Goal: Task Accomplishment & Management: Complete application form

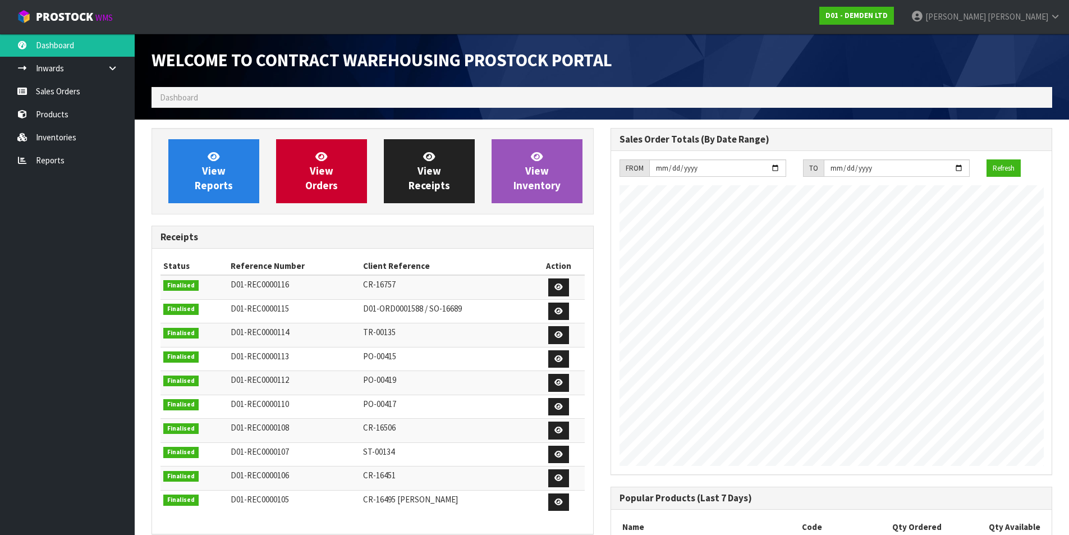
scroll to position [514, 459]
click at [324, 180] on span "View Orders" at bounding box center [321, 171] width 33 height 42
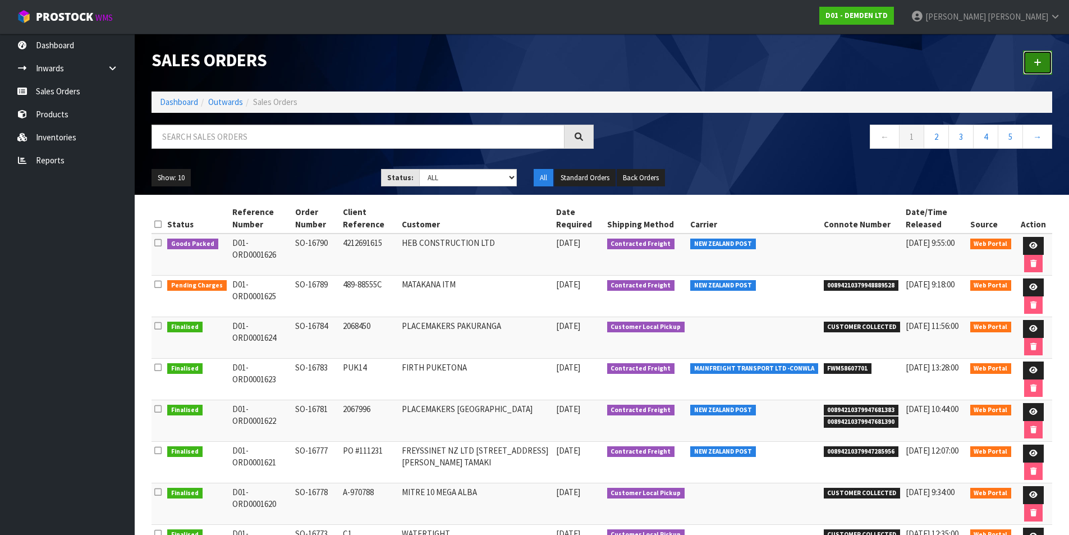
click at [1040, 60] on icon at bounding box center [1038, 62] width 8 height 8
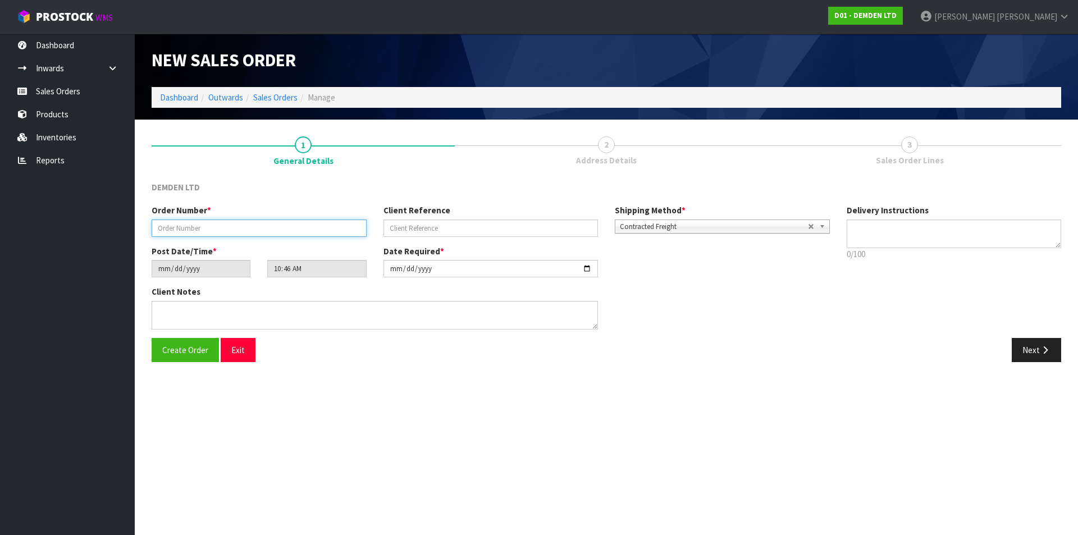
click at [260, 228] on input "text" at bounding box center [259, 228] width 215 height 17
type input "SO-16791"
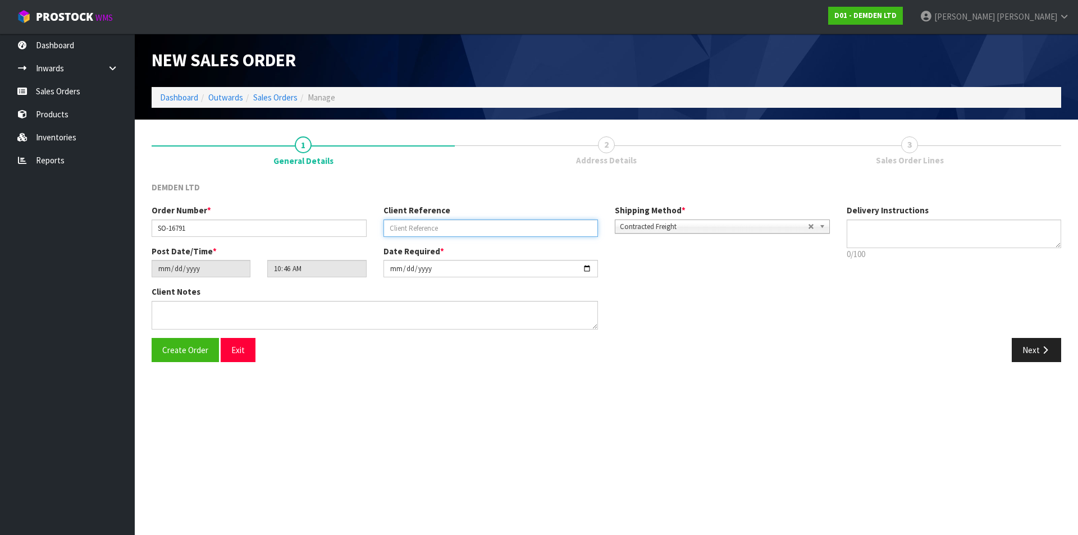
paste input "2070283"
type input "2070283"
click at [1027, 349] on button "Next" at bounding box center [1036, 350] width 49 height 24
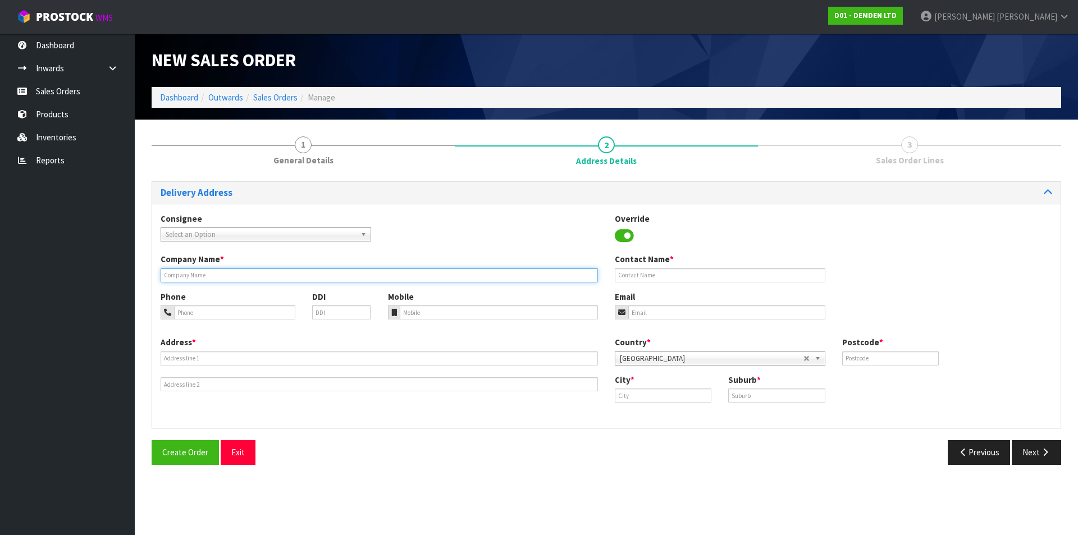
click at [250, 276] on input "text" at bounding box center [379, 275] width 437 height 14
type input "PLACEMAKERS [GEOGRAPHIC_DATA]"
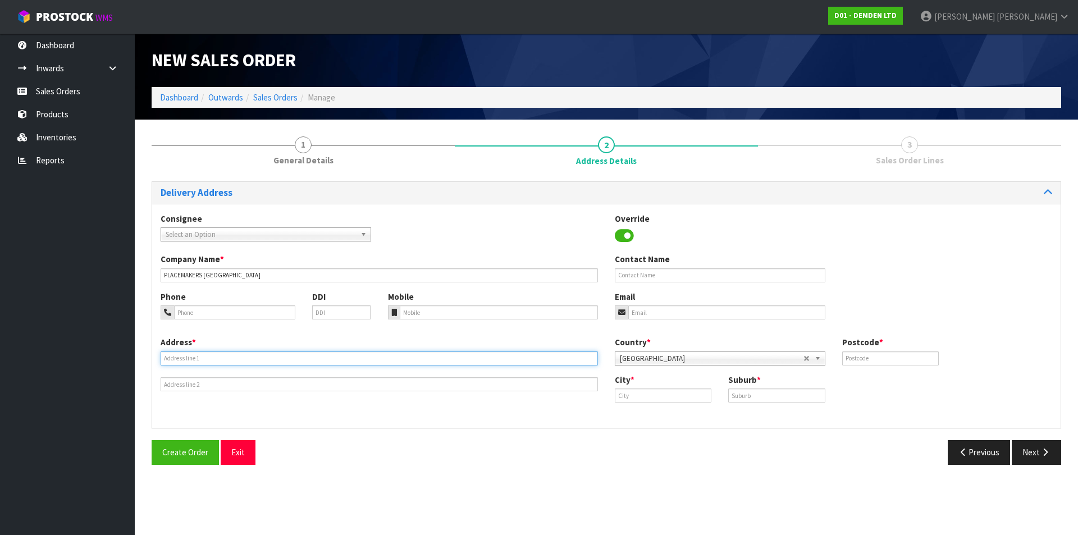
click at [435, 359] on input "text" at bounding box center [379, 358] width 437 height 14
type input "[STREET_ADDRESS][PERSON_NAME]"
type input "1072"
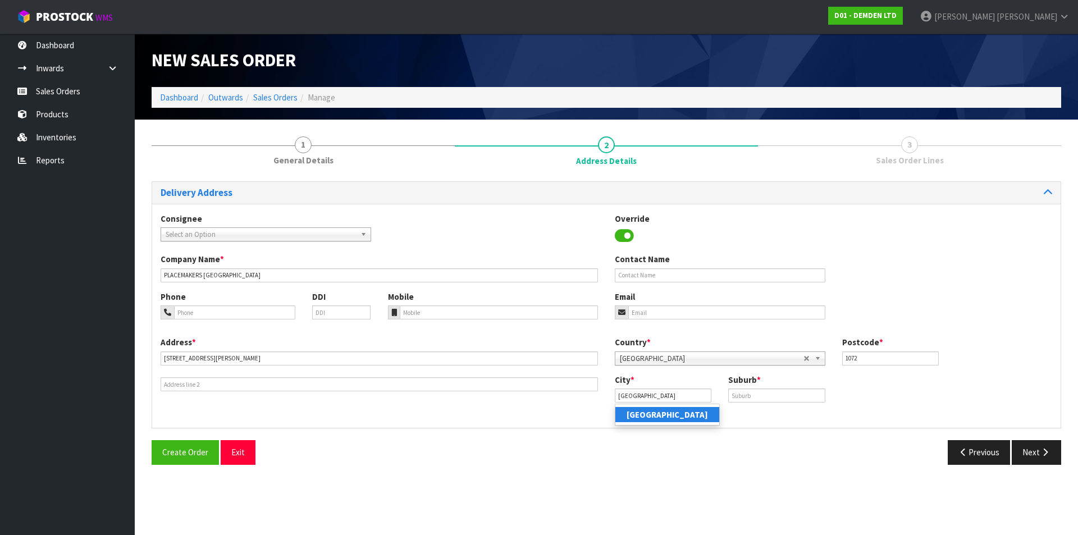
drag, startPoint x: 647, startPoint y: 419, endPoint x: 715, endPoint y: 404, distance: 69.6
click at [647, 419] on strong "[GEOGRAPHIC_DATA]" at bounding box center [667, 414] width 81 height 11
type input "[GEOGRAPHIC_DATA]"
click at [757, 392] on input "text" at bounding box center [776, 395] width 97 height 14
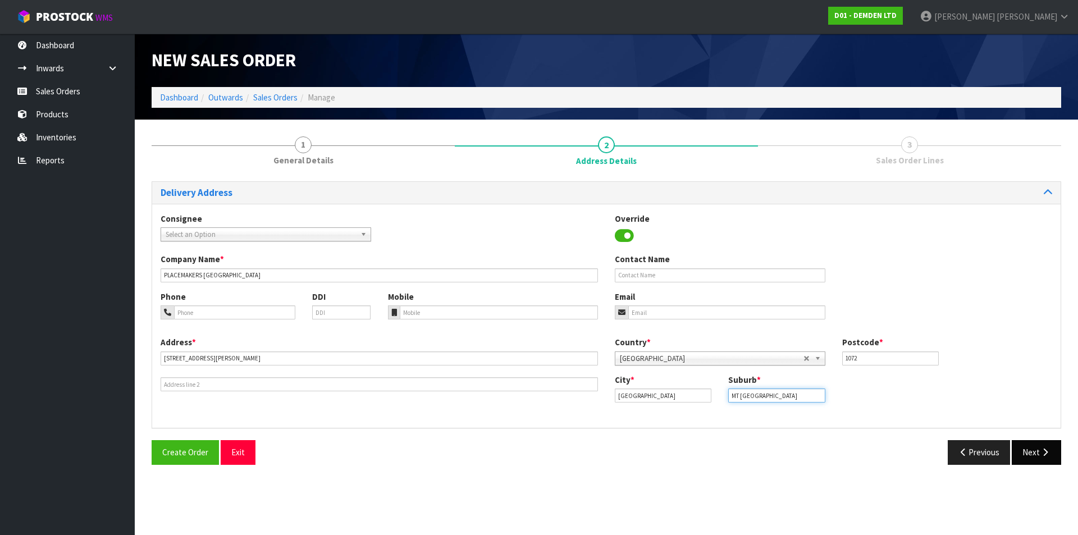
type input "MT [GEOGRAPHIC_DATA]"
click at [1020, 449] on button "Next" at bounding box center [1036, 452] width 49 height 24
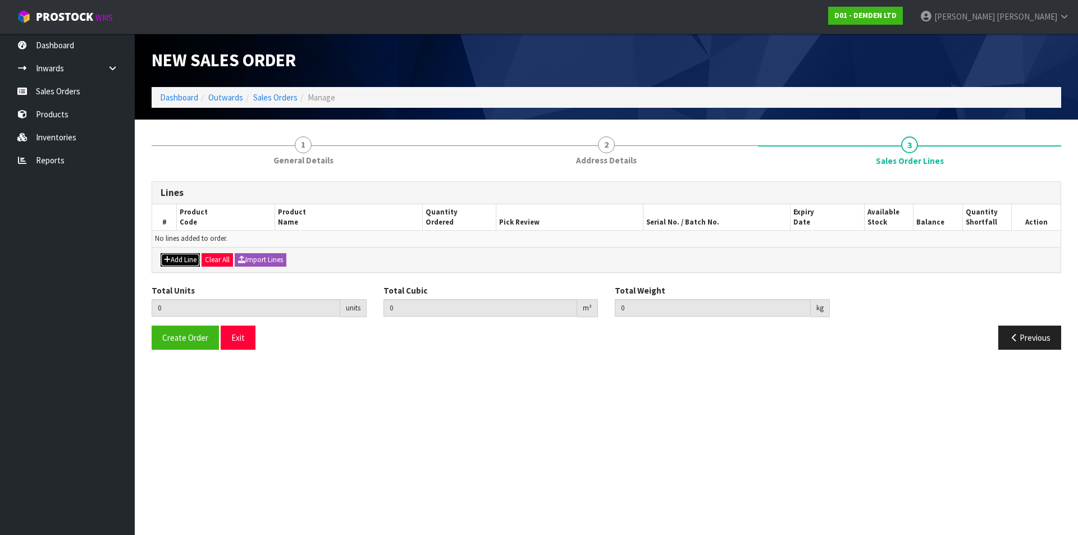
click at [180, 258] on button "Add Line" at bounding box center [180, 259] width 39 height 13
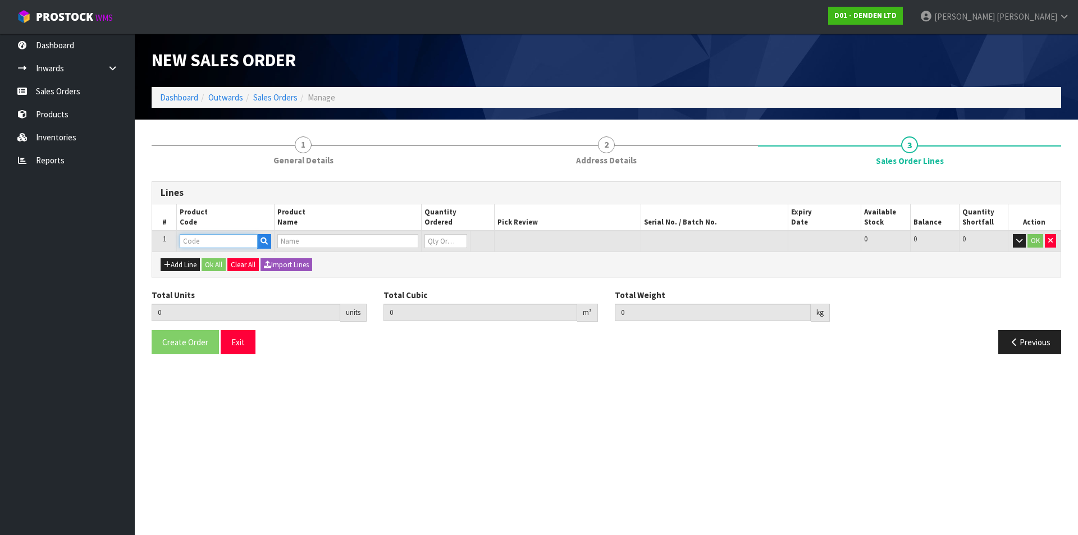
click at [191, 240] on input "text" at bounding box center [219, 241] width 78 height 14
type input "200020"
type input "0.000000"
type input "0.000"
type input "KUNISEAL 20 LM"
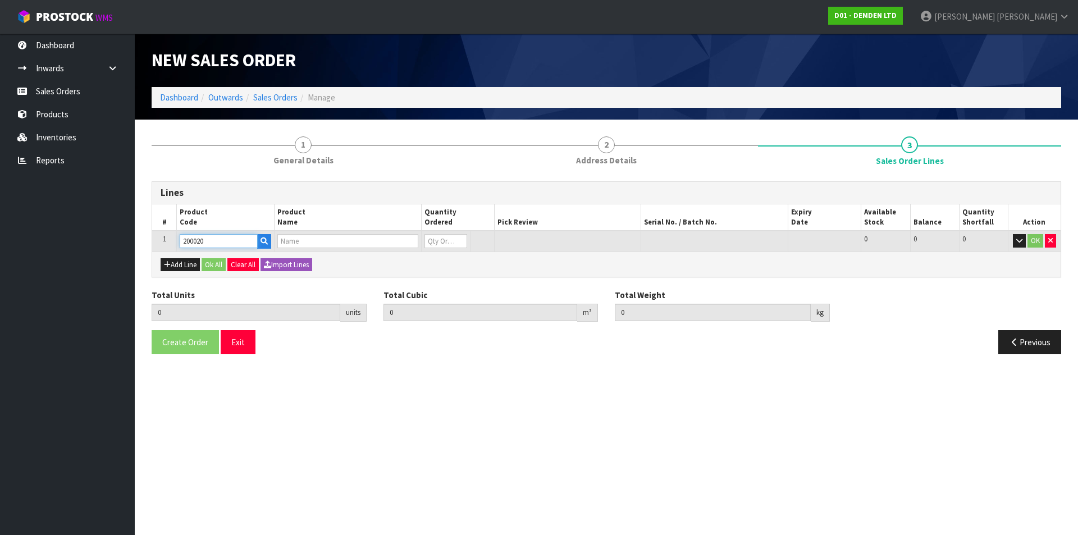
type input "0"
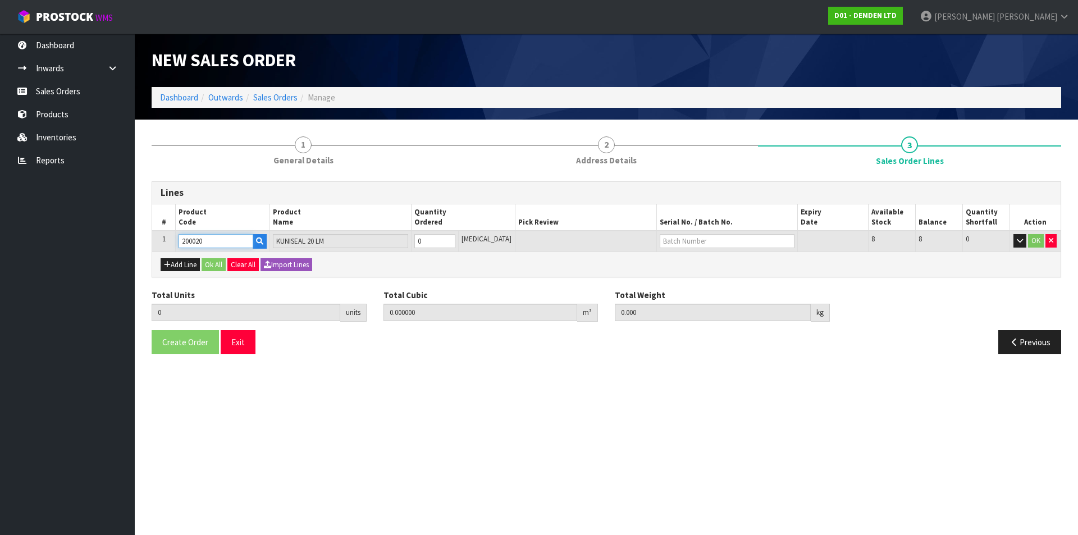
type input "200020"
type input "1"
type input "0.011664"
type input "8.62"
type input "1"
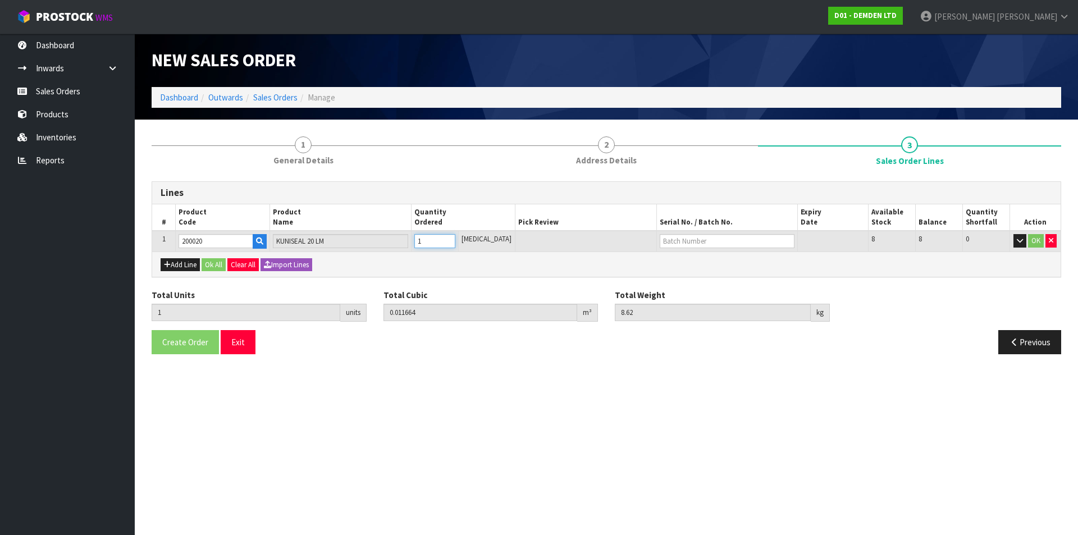
click at [455, 236] on input "1" at bounding box center [434, 241] width 41 height 14
click at [664, 237] on input "text" at bounding box center [727, 241] width 135 height 14
click at [659, 258] on link "H-401" at bounding box center [689, 260] width 89 height 15
type input "H-401"
click at [209, 264] on button "Ok All" at bounding box center [214, 264] width 24 height 13
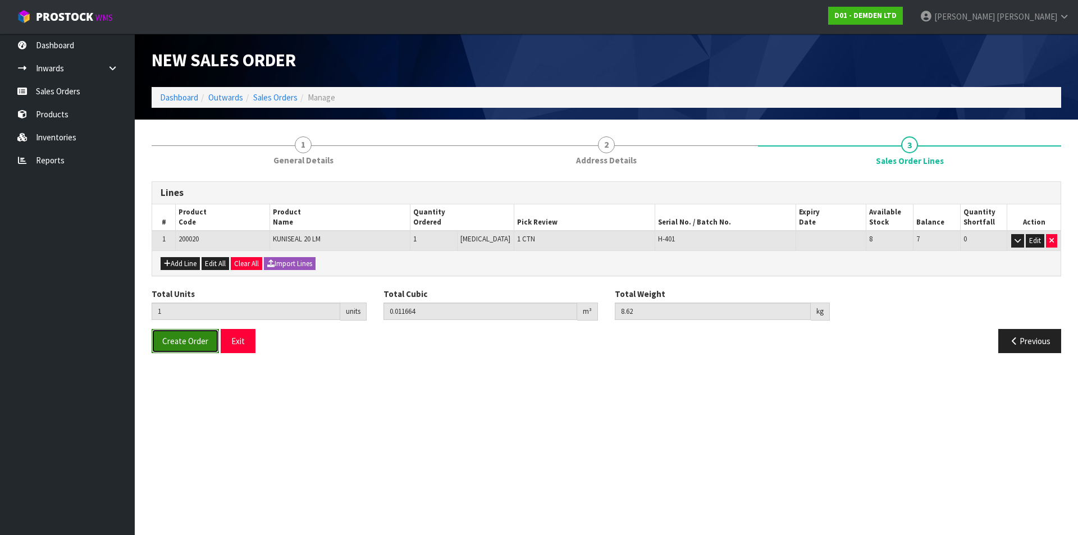
click at [176, 345] on span "Create Order" at bounding box center [185, 341] width 46 height 11
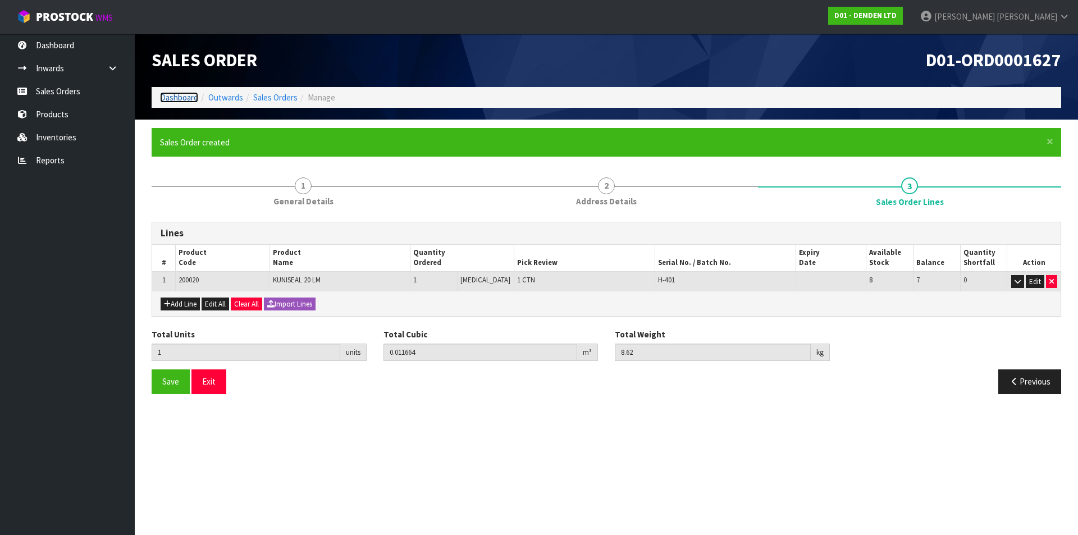
click at [185, 95] on link "Dashboard" at bounding box center [179, 97] width 38 height 11
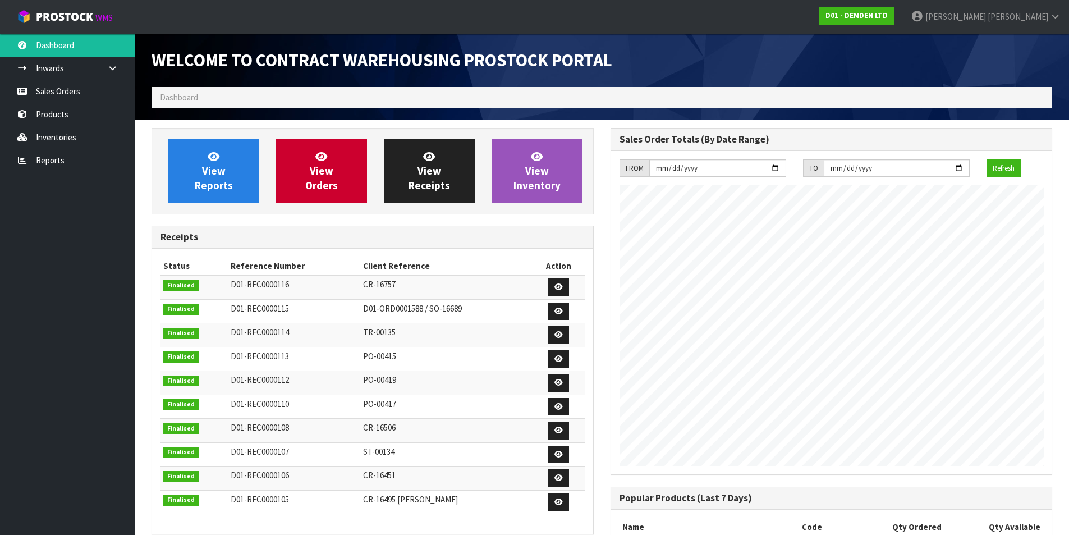
scroll to position [514, 459]
